Goal: Task Accomplishment & Management: Manage account settings

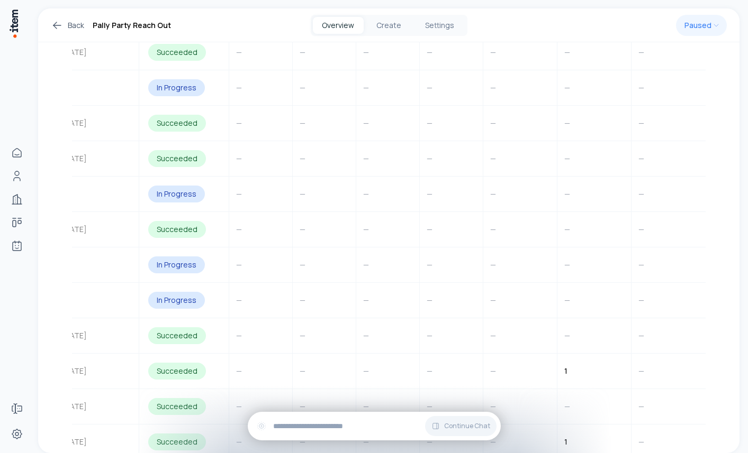
scroll to position [1801, 0]
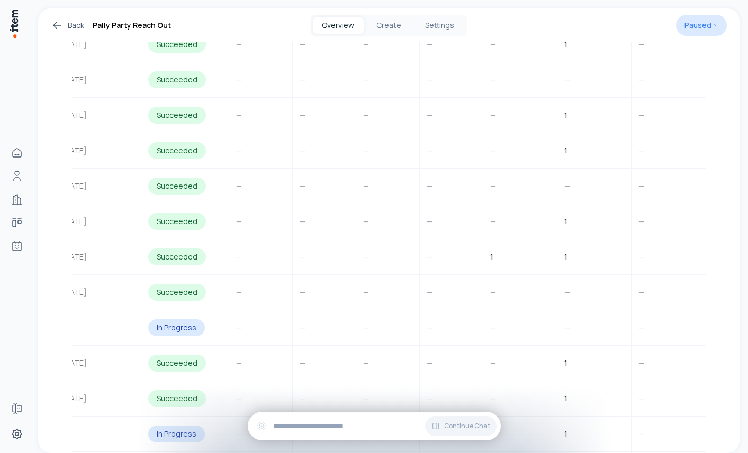
click at [709, 25] on html "**********" at bounding box center [374, 226] width 748 height 453
click at [523, 354] on html "**********" at bounding box center [374, 226] width 748 height 453
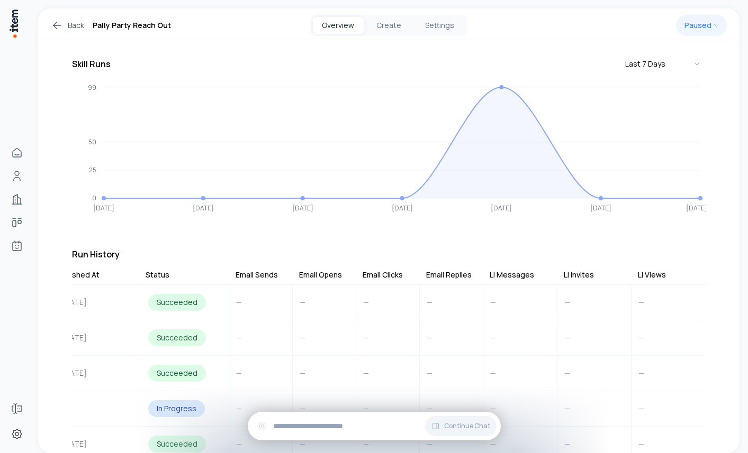
scroll to position [0, 0]
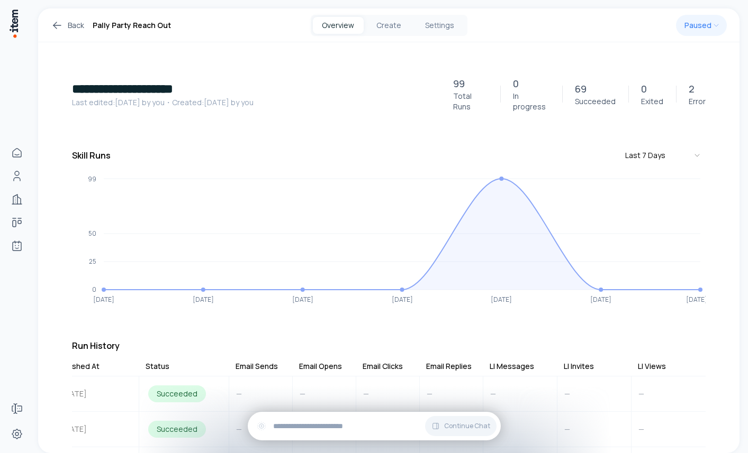
click at [73, 24] on link "Back" at bounding box center [67, 25] width 33 height 13
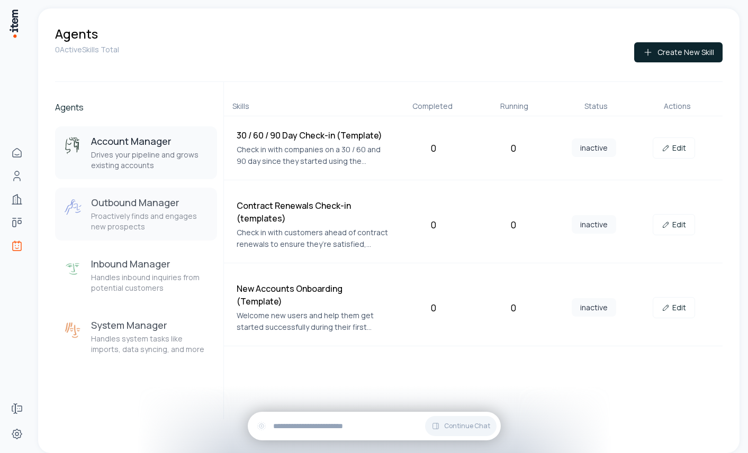
click at [162, 206] on h3 "Outbound Manager" at bounding box center [149, 202] width 117 height 13
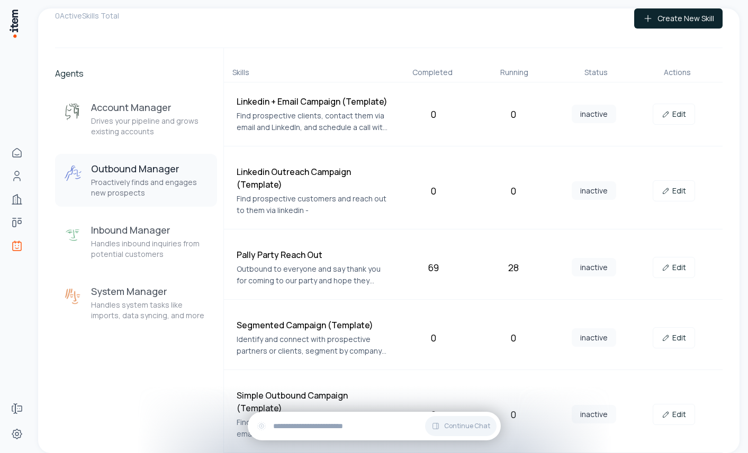
scroll to position [33, 0]
click at [584, 265] on span "inactive" at bounding box center [593, 268] width 44 height 19
click at [673, 265] on link "Edit" at bounding box center [673, 268] width 42 height 21
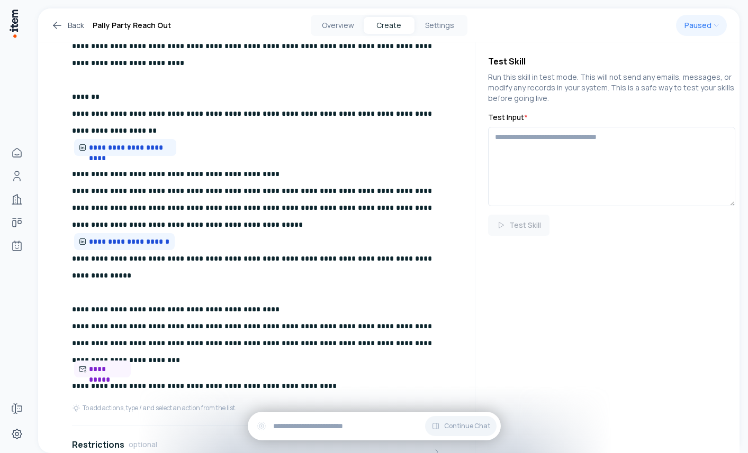
scroll to position [765, 0]
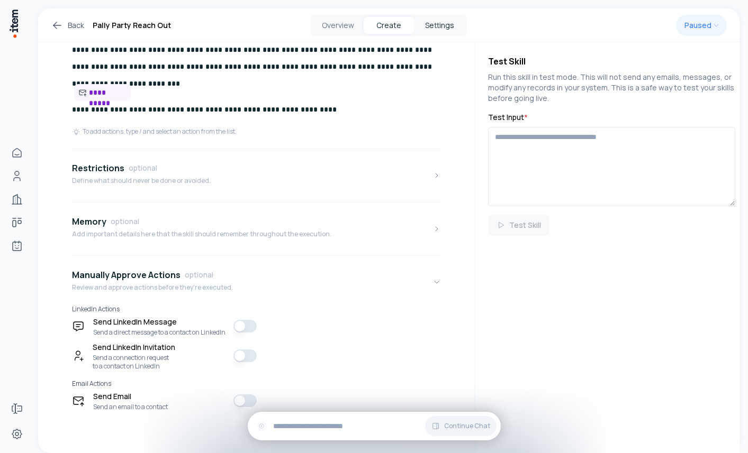
click at [436, 21] on button "Settings" at bounding box center [439, 25] width 51 height 17
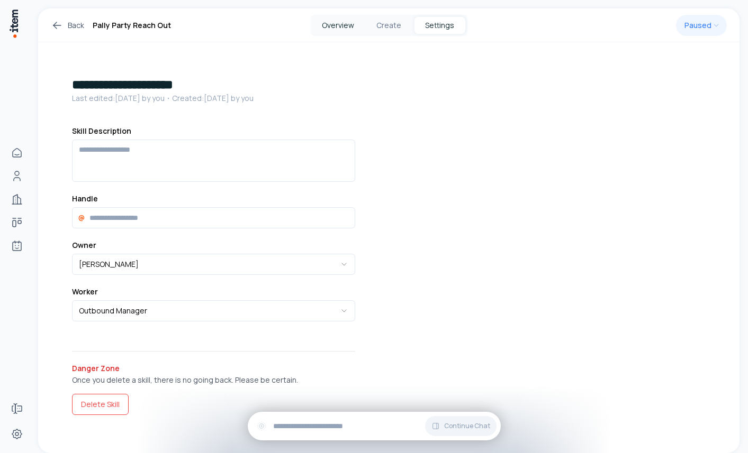
click at [343, 26] on button "Overview" at bounding box center [338, 25] width 51 height 17
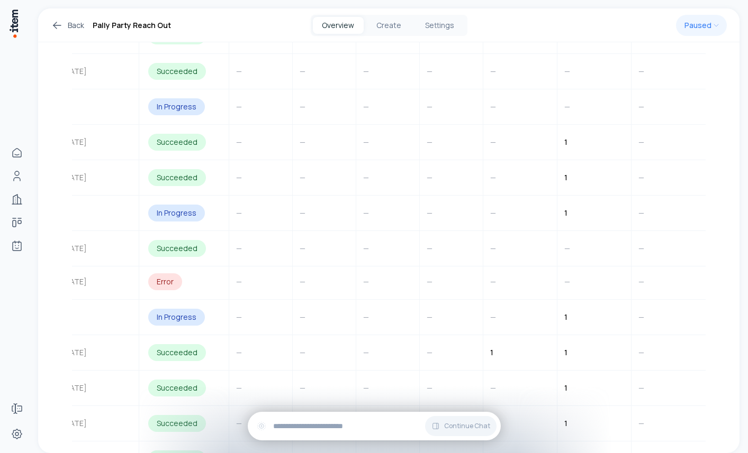
scroll to position [2006, 0]
